Goal: Use online tool/utility: Utilize a website feature to perform a specific function

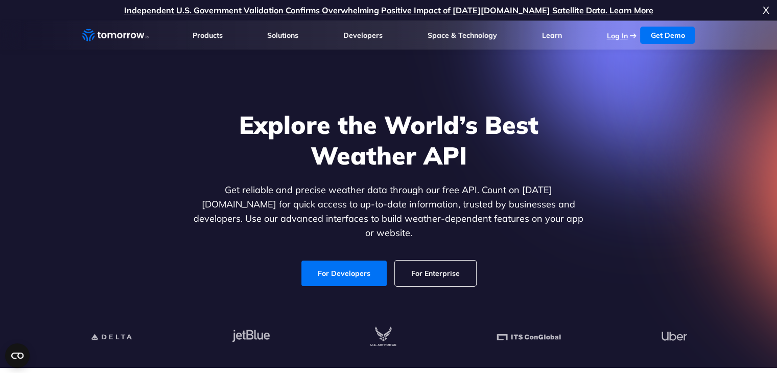
click at [621, 35] on link "Log In" at bounding box center [617, 35] width 21 height 9
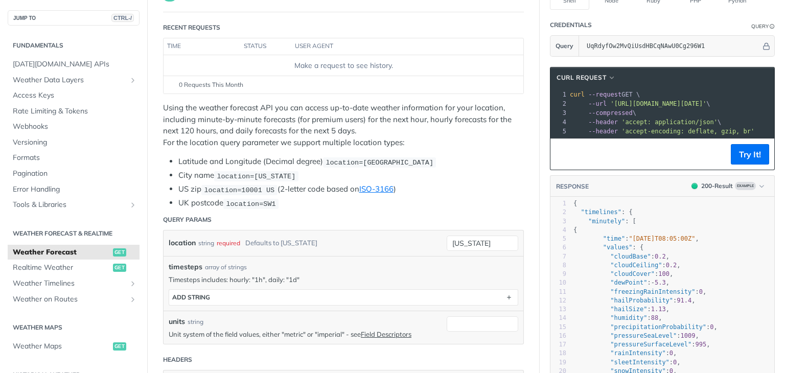
click at [321, 204] on li "UK postcode location=SW1" at bounding box center [350, 203] width 345 height 12
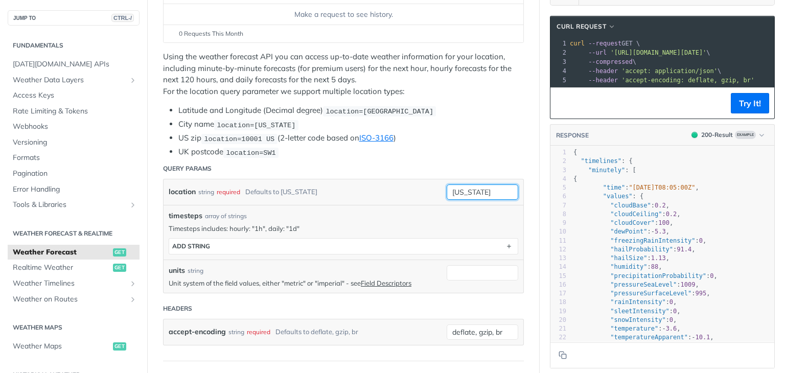
drag, startPoint x: 488, startPoint y: 189, endPoint x: 403, endPoint y: 185, distance: 85.4
click at [403, 185] on div "location string required Defaults to [US_STATE] [US_STATE]" at bounding box center [344, 192] width 360 height 26
drag, startPoint x: 319, startPoint y: 111, endPoint x: 267, endPoint y: 111, distance: 52.1
click at [267, 111] on li "Latitude and Longitude (Decimal degree) location=[GEOGRAPHIC_DATA]" at bounding box center [350, 111] width 345 height 12
drag, startPoint x: 478, startPoint y: 189, endPoint x: 399, endPoint y: 185, distance: 79.3
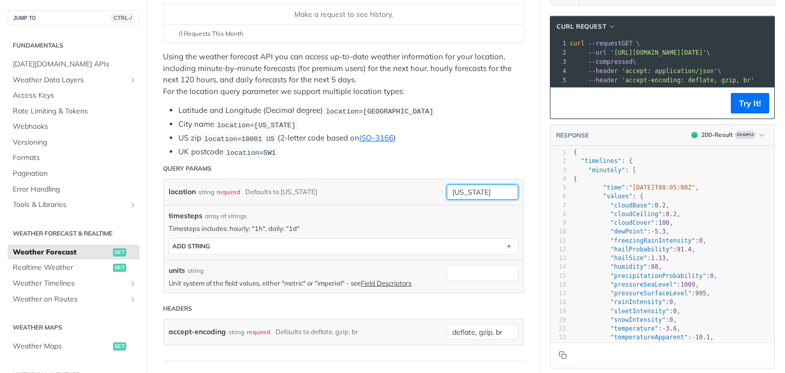
click at [399, 185] on div "location string required Defaults to [US_STATE] [US_STATE] required type : stri…" at bounding box center [344, 192] width 360 height 26
click at [746, 109] on button "Try It!" at bounding box center [750, 103] width 38 height 20
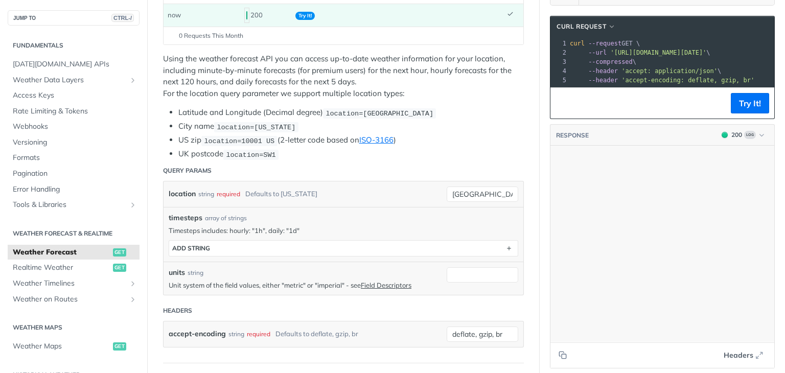
scroll to position [0, 0]
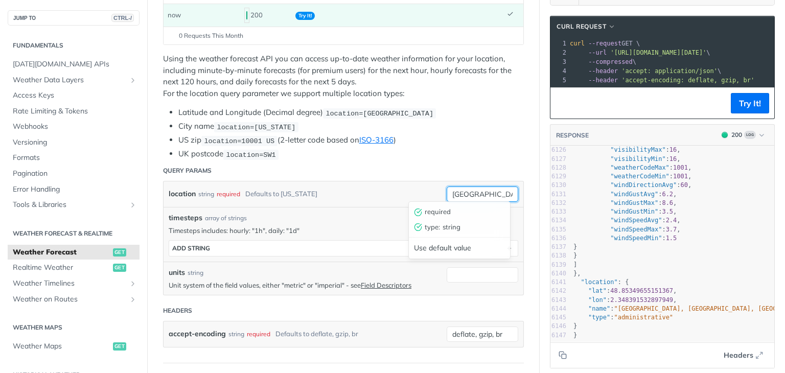
drag, startPoint x: 495, startPoint y: 198, endPoint x: 427, endPoint y: 191, distance: 68.9
click at [427, 191] on div "location string required Defaults to [US_STATE] [GEOGRAPHIC_DATA] required type…" at bounding box center [344, 194] width 360 height 26
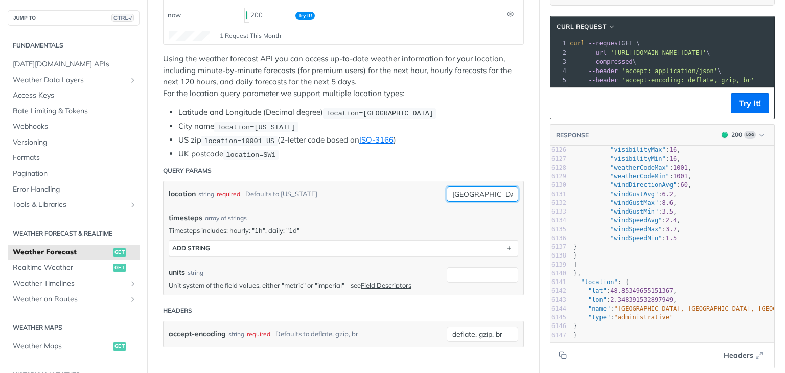
drag, startPoint x: 492, startPoint y: 191, endPoint x: 372, endPoint y: 187, distance: 119.7
click at [372, 187] on div "location string required Defaults to [US_STATE][GEOGRAPHIC_DATA]" at bounding box center [344, 194] width 360 height 26
type input "chisinau"
click at [742, 107] on button "Try It!" at bounding box center [750, 103] width 38 height 20
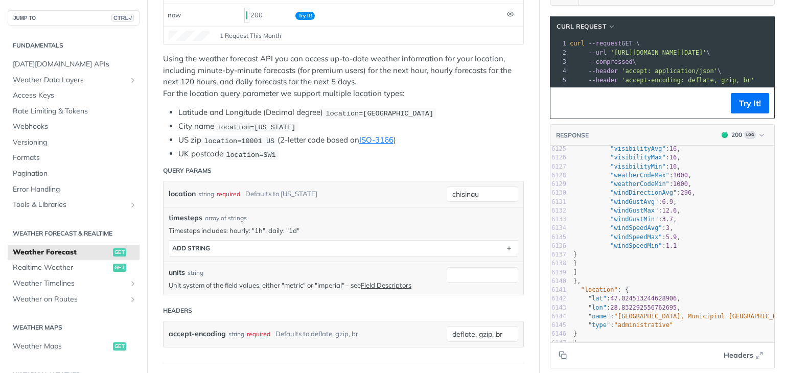
scroll to position [54029, 0]
click at [468, 188] on input "chisinau" at bounding box center [483, 194] width 72 height 15
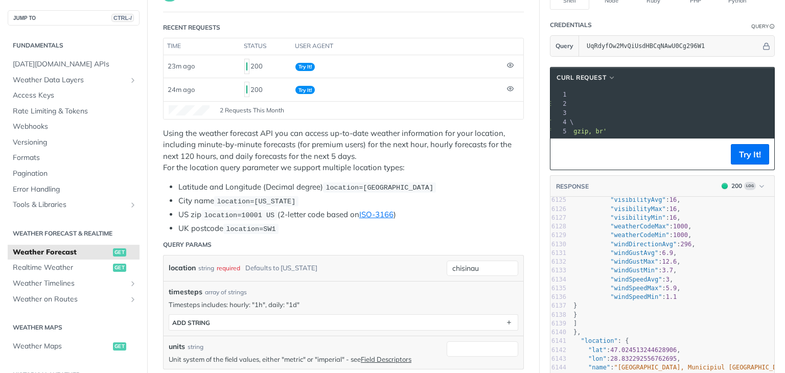
scroll to position [0, 188]
drag, startPoint x: 602, startPoint y: 101, endPoint x: 756, endPoint y: 102, distance: 153.3
click at [526, 102] on span "'[URL][DOMAIN_NAME][DATE]'" at bounding box center [478, 103] width 96 height 7
copy span "[URL][DOMAIN_NAME][DATE]"
